Goal: Task Accomplishment & Management: Manage account settings

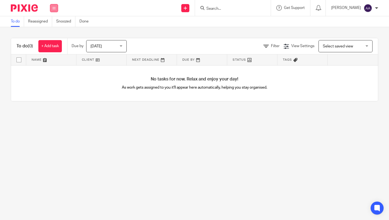
click at [55, 9] on button at bounding box center [54, 8] width 8 height 8
click at [51, 42] on link "Clients" at bounding box center [53, 41] width 12 height 4
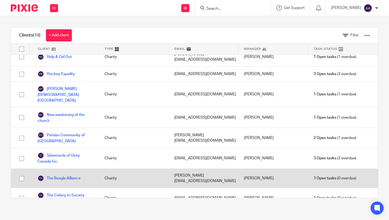
scroll to position [117, 0]
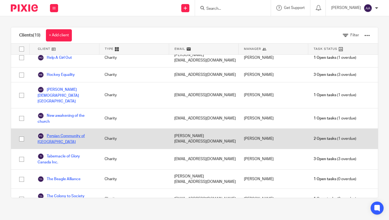
click at [56, 132] on link "Persian Community of [GEOGRAPHIC_DATA]" at bounding box center [66, 138] width 56 height 12
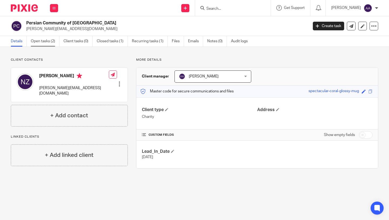
click at [46, 41] on link "Open tasks (2)" at bounding box center [45, 41] width 29 height 11
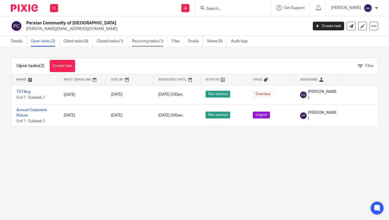
click at [146, 38] on link "Recurring tasks (1)" at bounding box center [150, 41] width 36 height 11
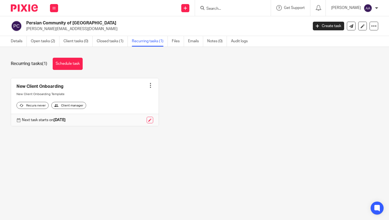
click at [88, 99] on link at bounding box center [85, 102] width 148 height 48
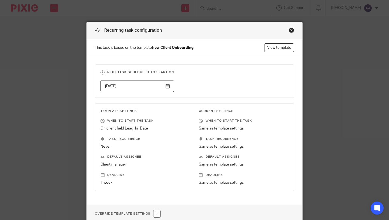
click at [290, 29] on div "Close this dialog window" at bounding box center [291, 29] width 5 height 5
click at [292, 29] on div "Close this dialog window" at bounding box center [291, 29] width 5 height 5
